Goal: Transaction & Acquisition: Purchase product/service

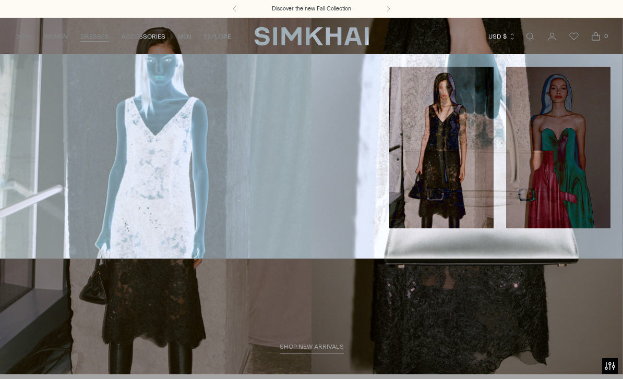
click at [97, 43] on link "DRESSES" at bounding box center [94, 36] width 29 height 23
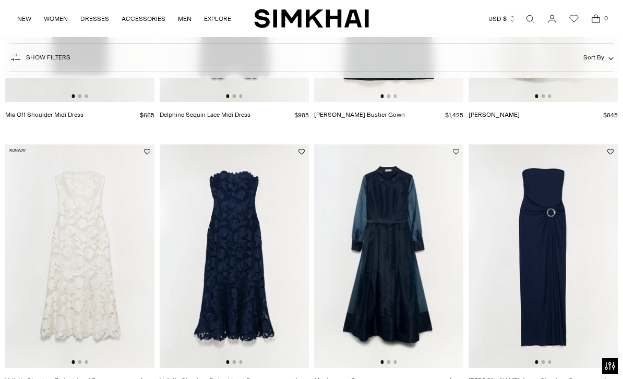
scroll to position [820, 0]
click at [383, 259] on img at bounding box center [388, 257] width 149 height 224
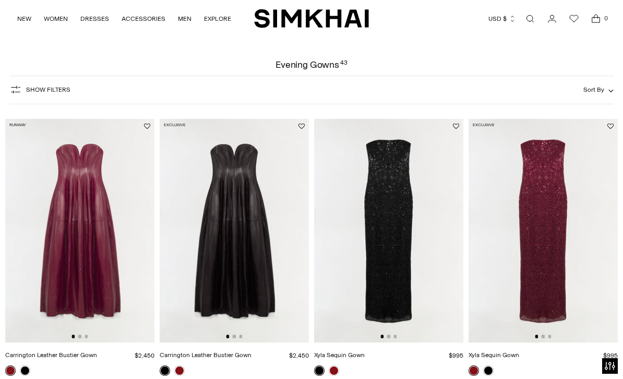
scroll to position [0, 0]
